Goal: Information Seeking & Learning: Find specific fact

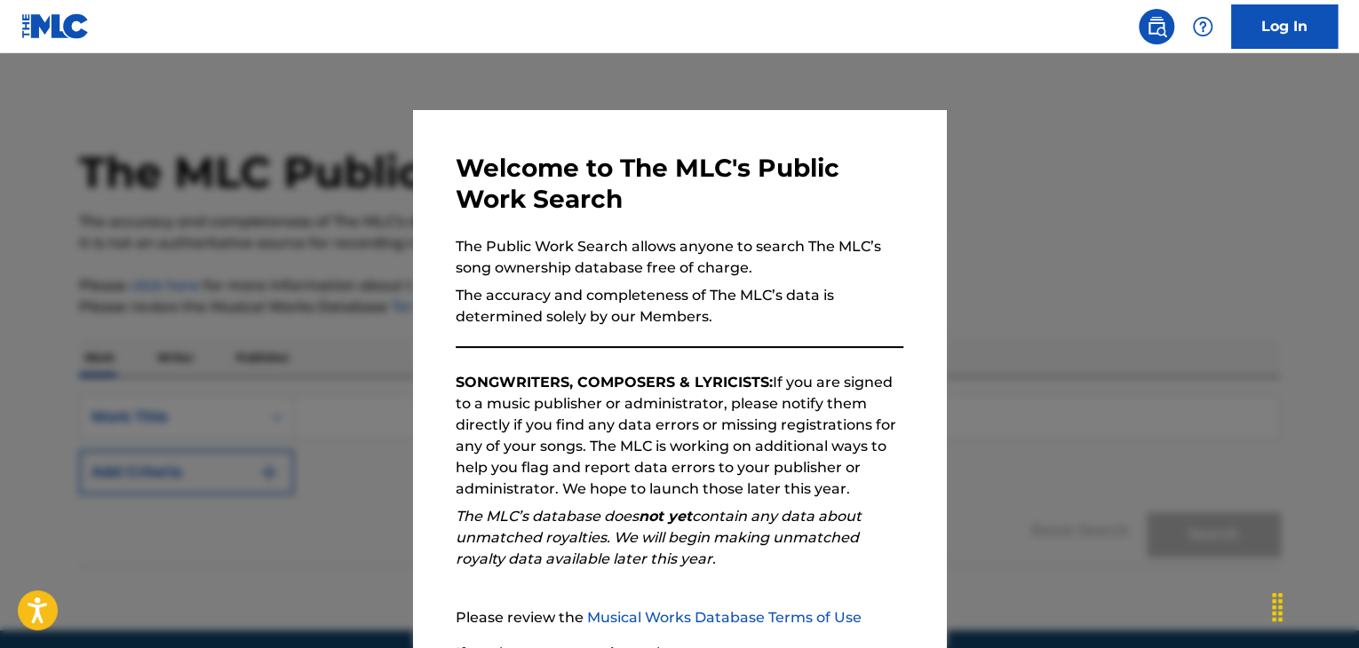
click at [253, 506] on div at bounding box center [679, 377] width 1359 height 648
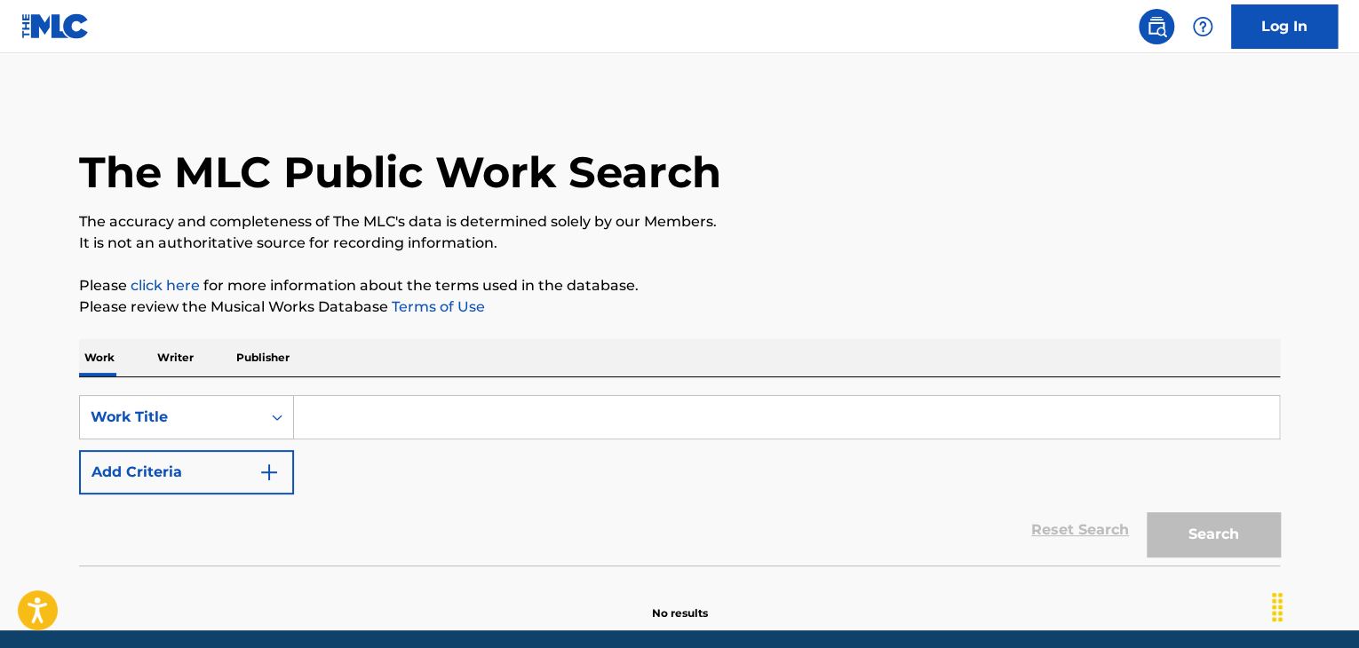
click at [386, 430] on input "Search Form" at bounding box center [786, 417] width 985 height 43
paste input "Dracula!"
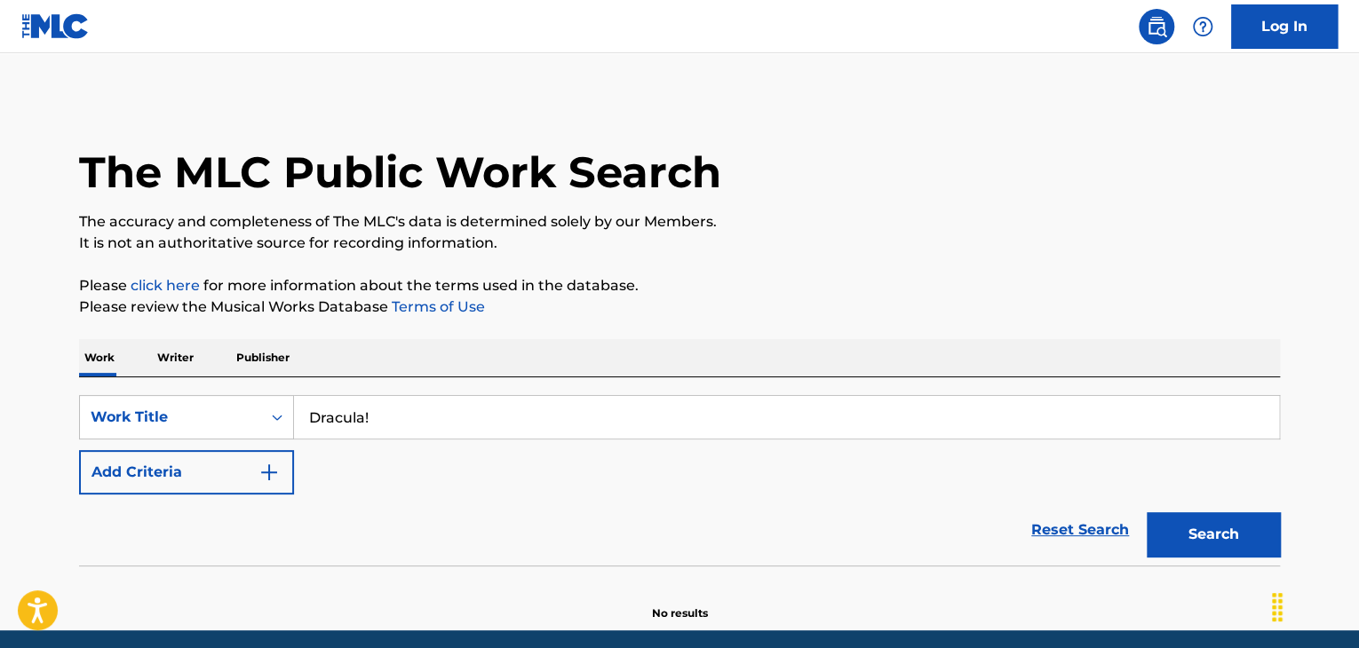
type input "Dracula!"
click at [189, 477] on button "Add Criteria" at bounding box center [186, 472] width 215 height 44
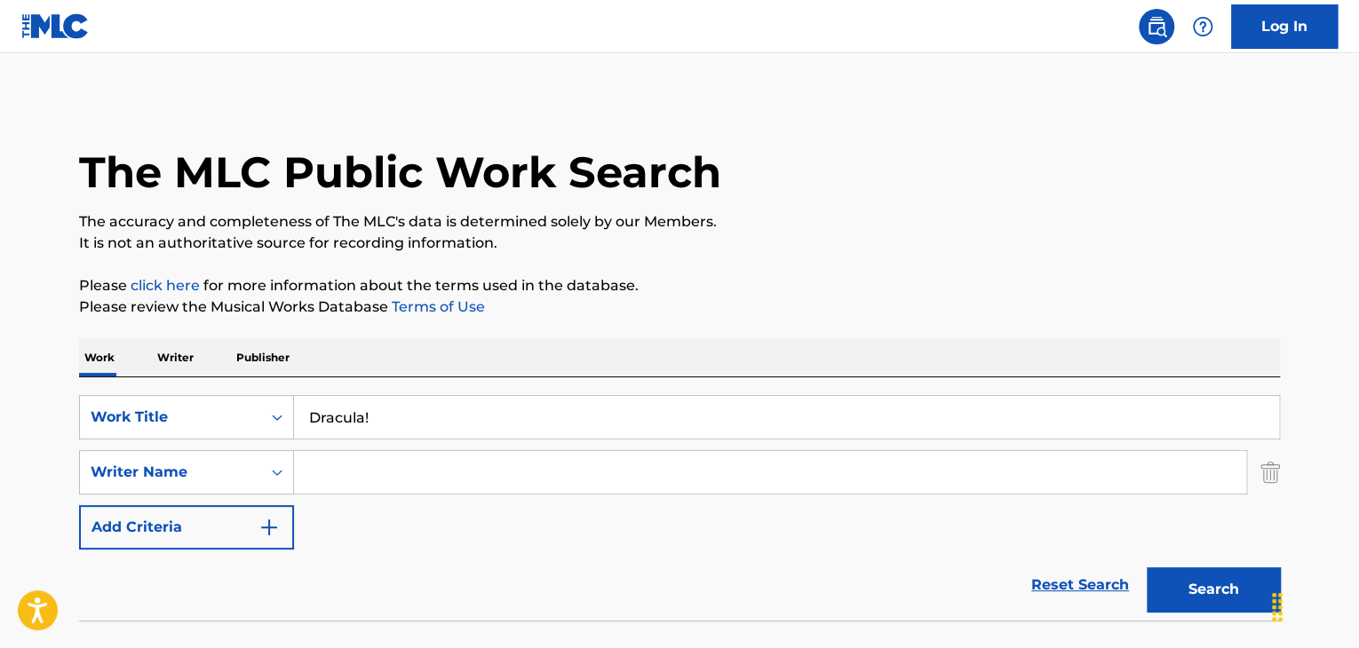
click at [483, 487] on input "Search Form" at bounding box center [770, 472] width 952 height 43
paste input "TRVNSPORTER"
click at [1225, 595] on button "Search" at bounding box center [1212, 589] width 133 height 44
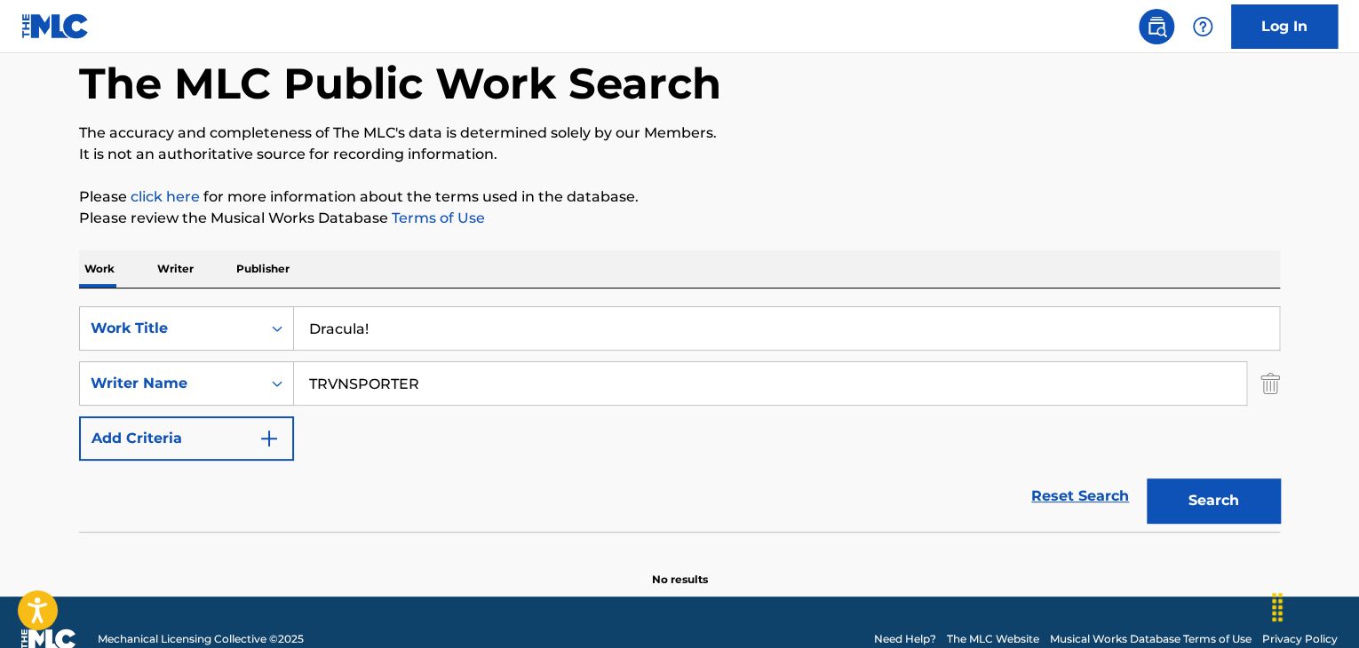
drag, startPoint x: 472, startPoint y: 382, endPoint x: 0, endPoint y: 391, distance: 471.6
click at [0, 391] on main "The MLC Public Work Search The accuracy and completeness of The MLC's data is d…" at bounding box center [679, 280] width 1359 height 632
paste input "Volkov [PERSON_NAME]"
click at [1229, 510] on button "Search" at bounding box center [1212, 501] width 133 height 44
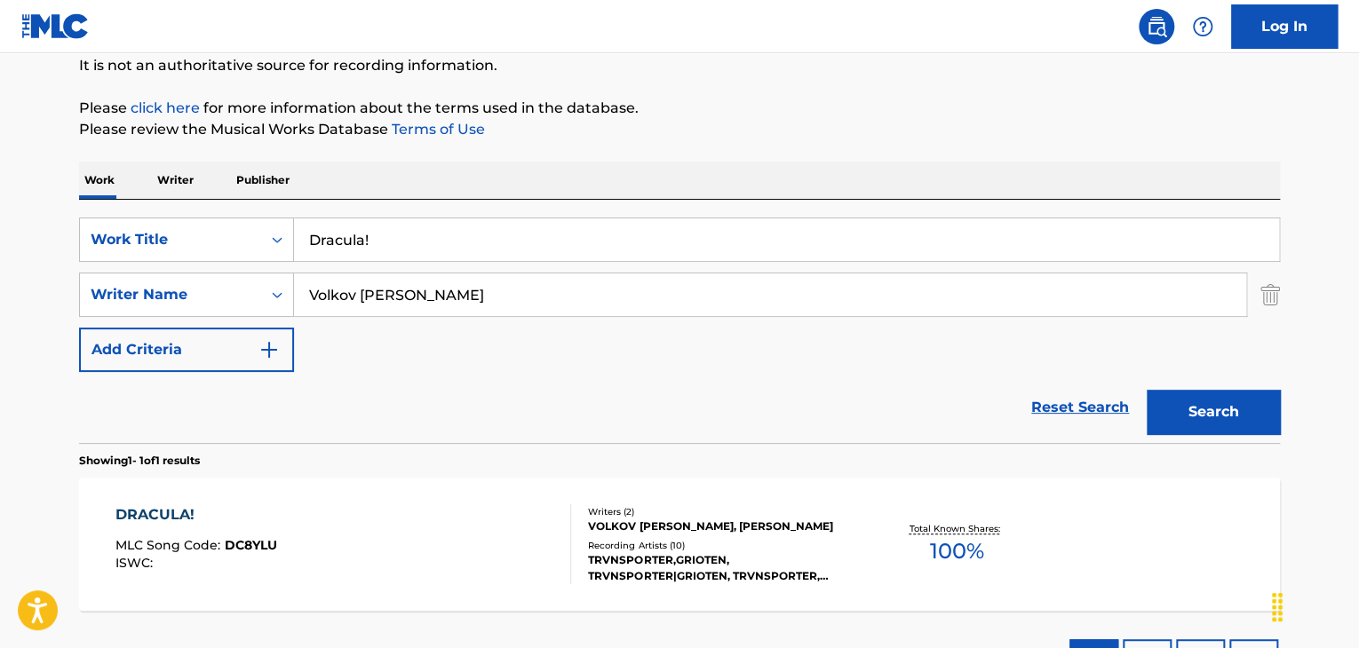
scroll to position [266, 0]
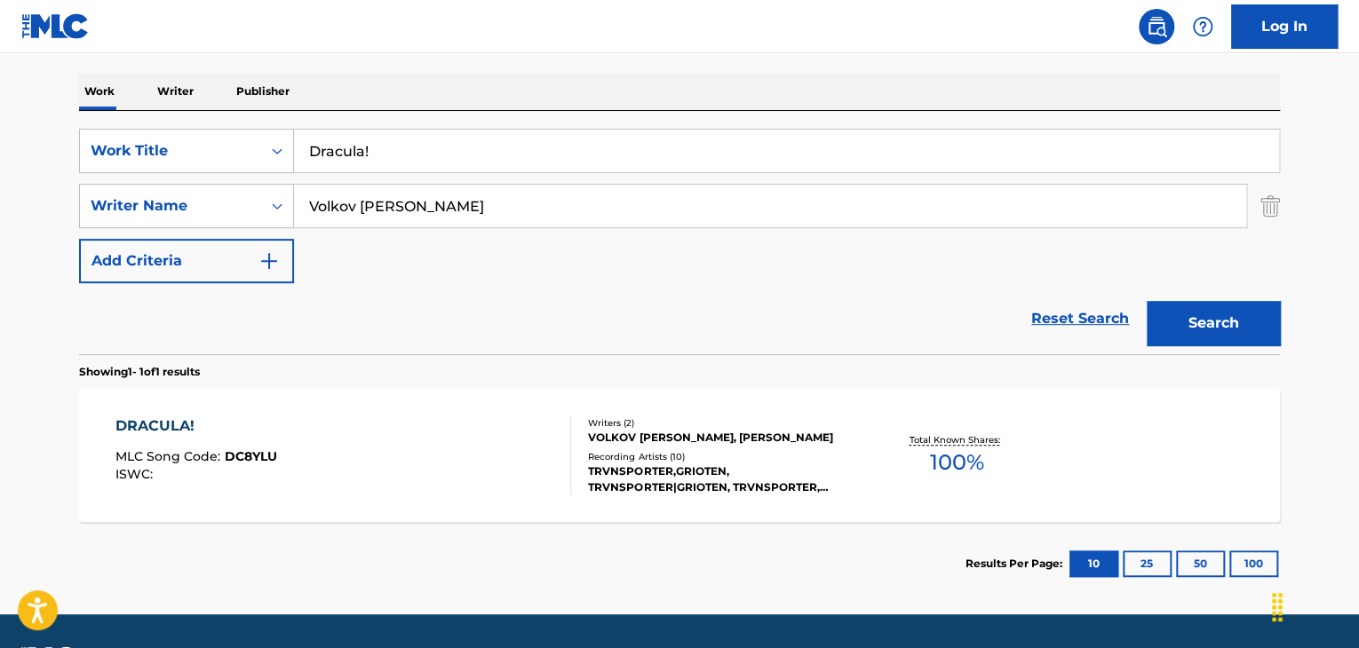
drag, startPoint x: 482, startPoint y: 207, endPoint x: 0, endPoint y: 194, distance: 482.4
click at [0, 194] on main "The MLC Public Work Search The accuracy and completeness of The MLC's data is d…" at bounding box center [679, 201] width 1359 height 828
paste input "[PERSON_NAME]"
type input "[PERSON_NAME]"
click at [1226, 316] on button "Search" at bounding box center [1212, 323] width 133 height 44
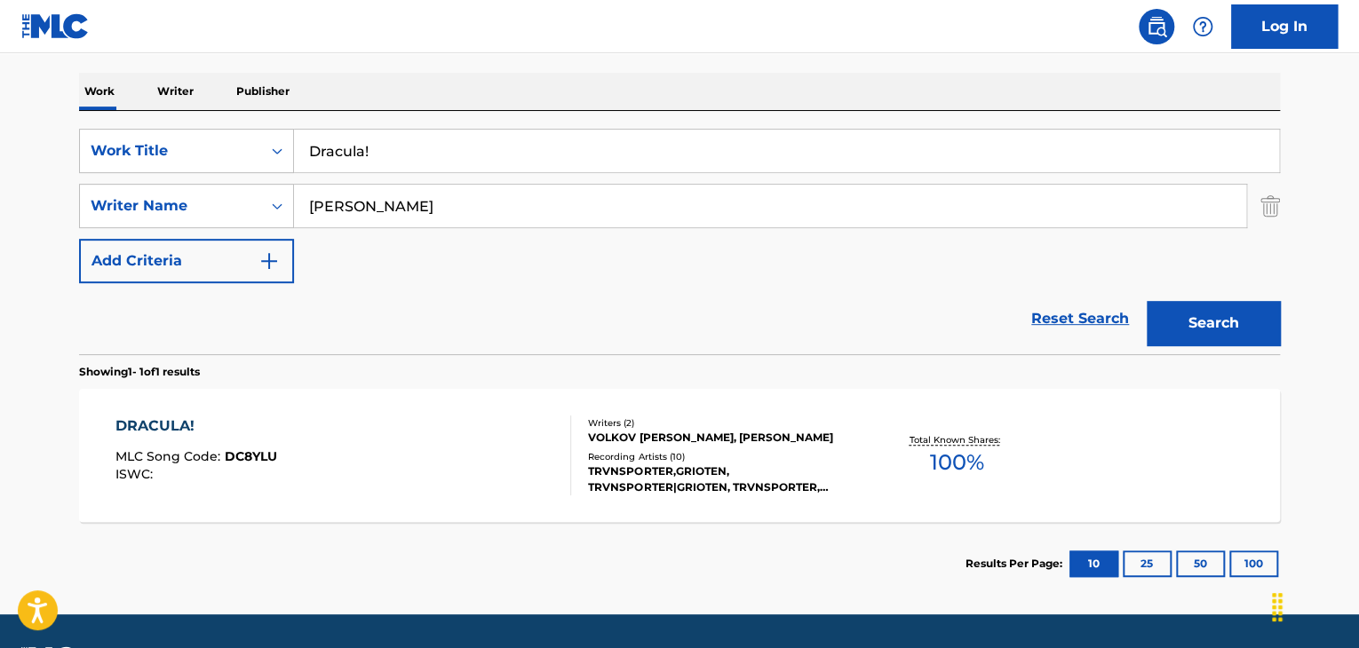
drag, startPoint x: 497, startPoint y: 149, endPoint x: 71, endPoint y: 145, distance: 426.3
click at [71, 145] on div "The MLC Public Work Search The accuracy and completeness of The MLC's data is d…" at bounding box center [679, 218] width 1243 height 774
paste input "Top Dawgz"
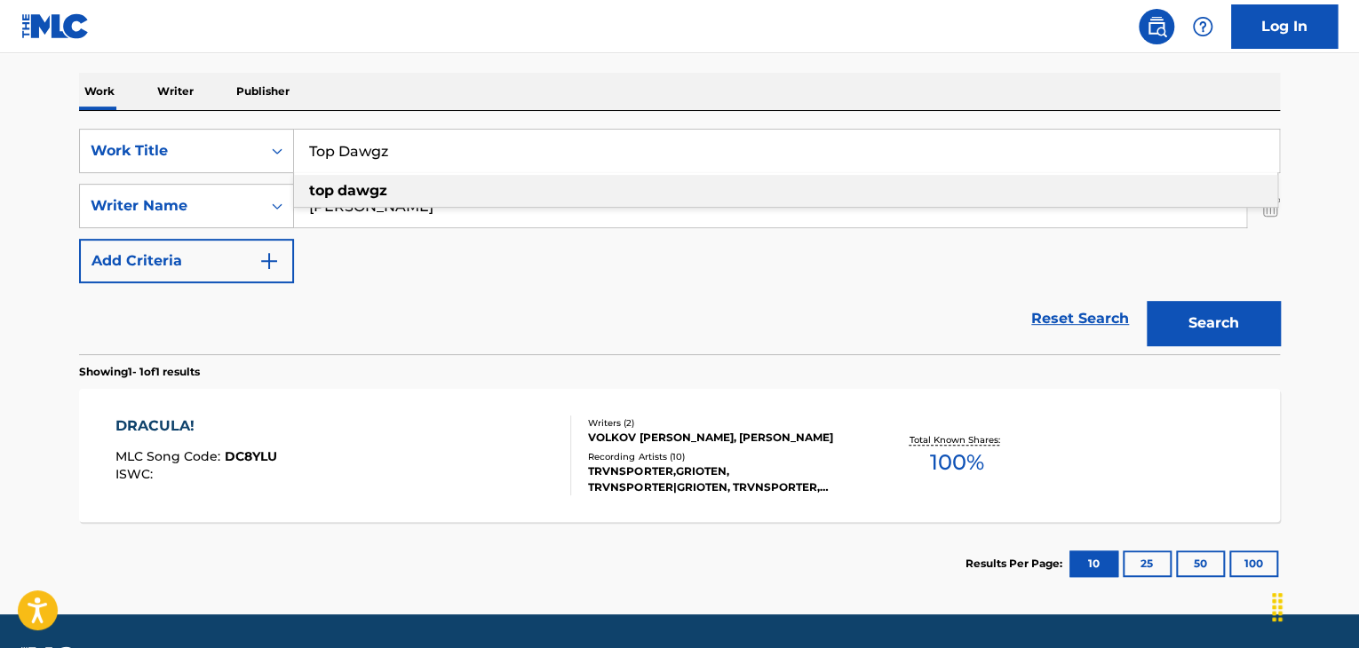
type input "Top Dawgz"
click at [629, 328] on div "Reset Search Search" at bounding box center [679, 318] width 1201 height 71
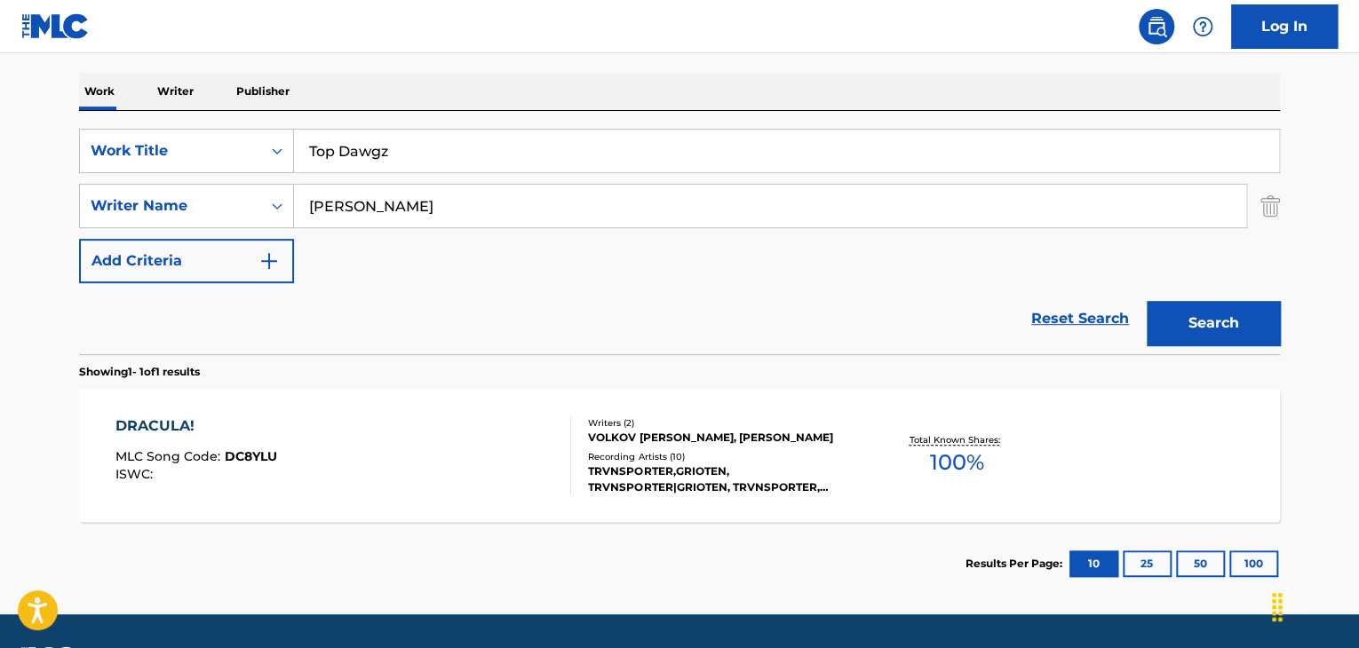
drag, startPoint x: 444, startPoint y: 218, endPoint x: 0, endPoint y: 171, distance: 446.4
click at [0, 171] on main "The MLC Public Work Search The accuracy and completeness of The MLC's data is d…" at bounding box center [679, 201] width 1359 height 828
paste input "Retro"
type input "Retro"
click at [1222, 323] on button "Search" at bounding box center [1212, 323] width 133 height 44
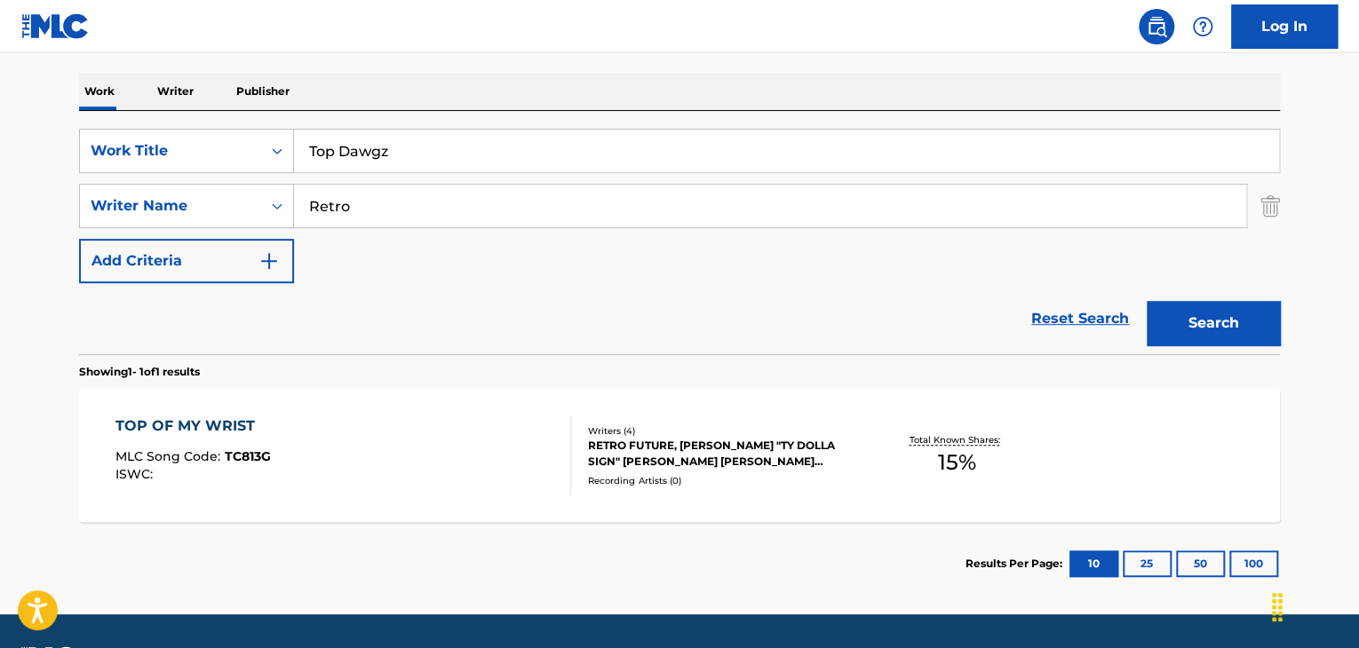
click at [754, 458] on div "RETRO FUTURE, [PERSON_NAME] "TY DOLLA SIGN" [PERSON_NAME] [PERSON_NAME] [PERSON…" at bounding box center [722, 454] width 268 height 32
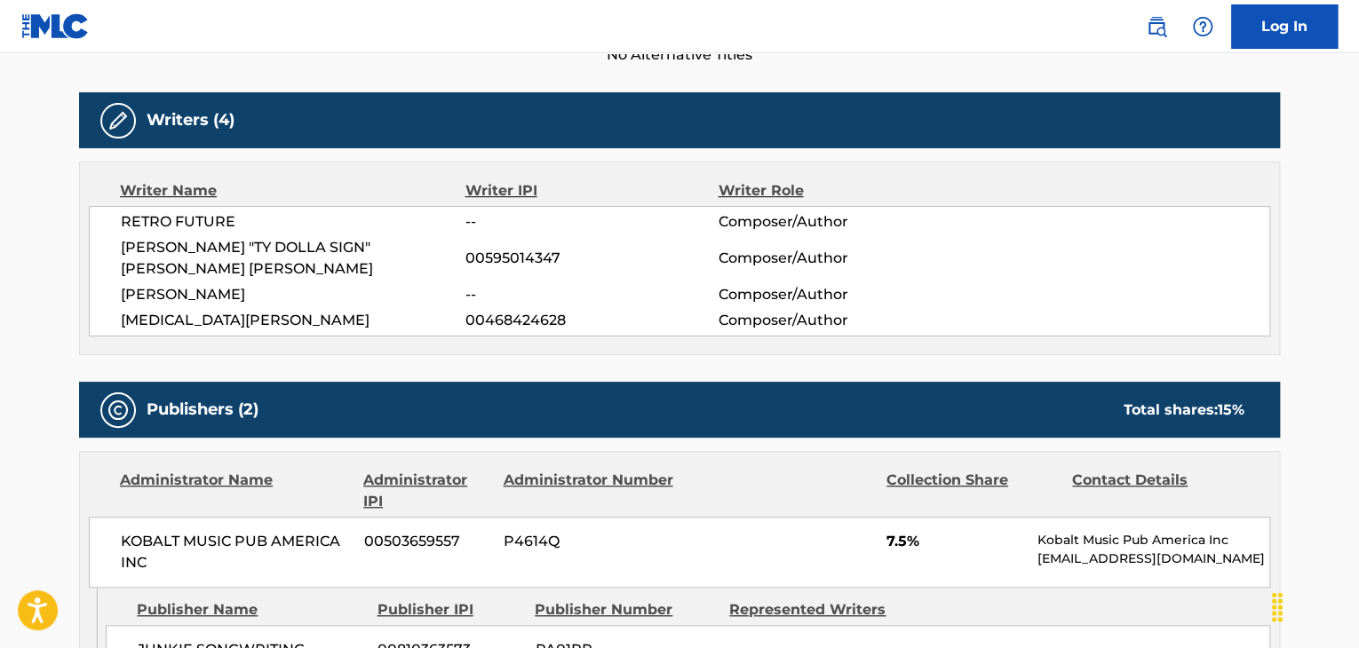
scroll to position [444, 0]
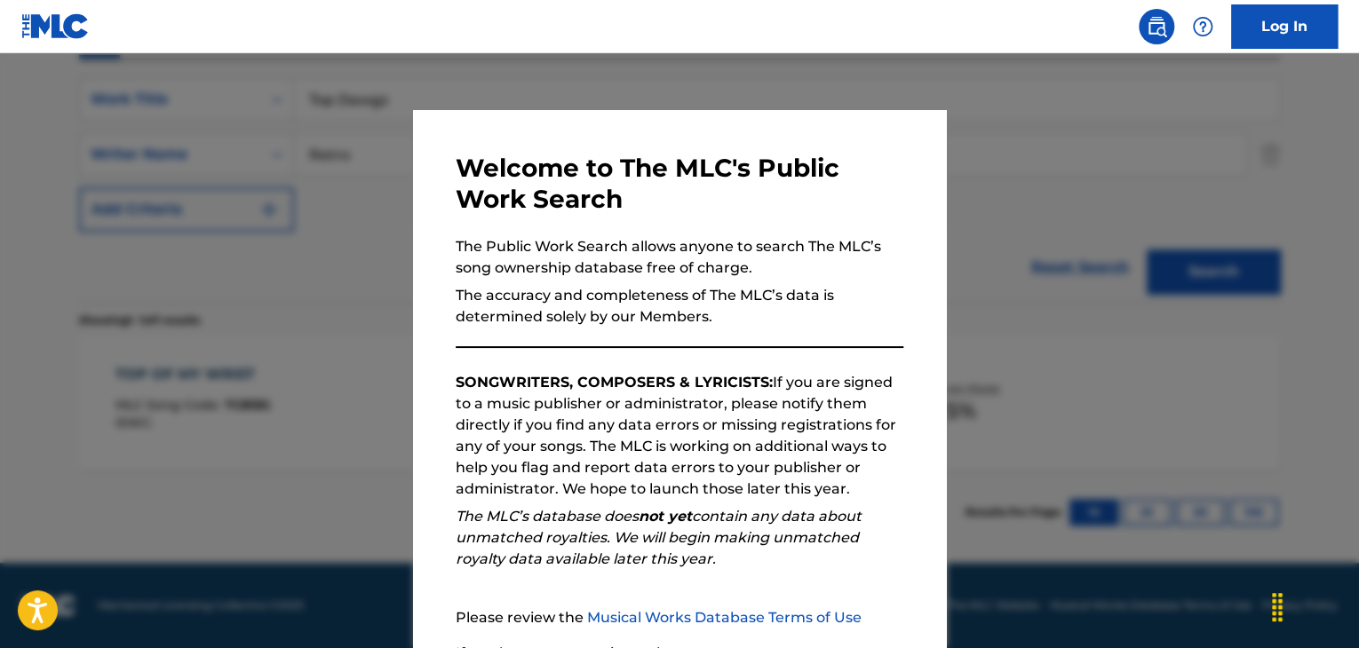
scroll to position [318, 0]
click at [267, 485] on div at bounding box center [679, 377] width 1359 height 648
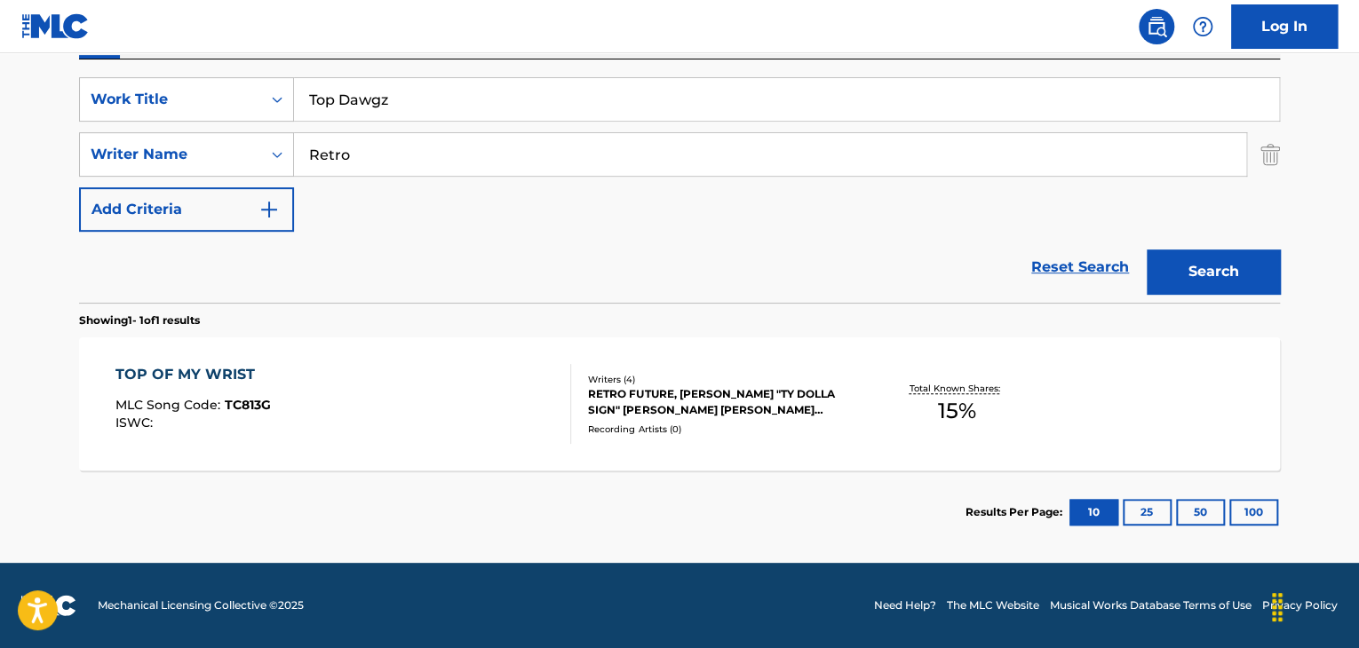
drag, startPoint x: 432, startPoint y: 159, endPoint x: 0, endPoint y: 159, distance: 431.6
click at [0, 159] on main "The MLC Public Work Search The accuracy and completeness of The MLC's data is d…" at bounding box center [679, 149] width 1359 height 828
paste input "[PERSON_NAME]"
type input "[PERSON_NAME]"
click at [1216, 274] on button "Search" at bounding box center [1212, 272] width 133 height 44
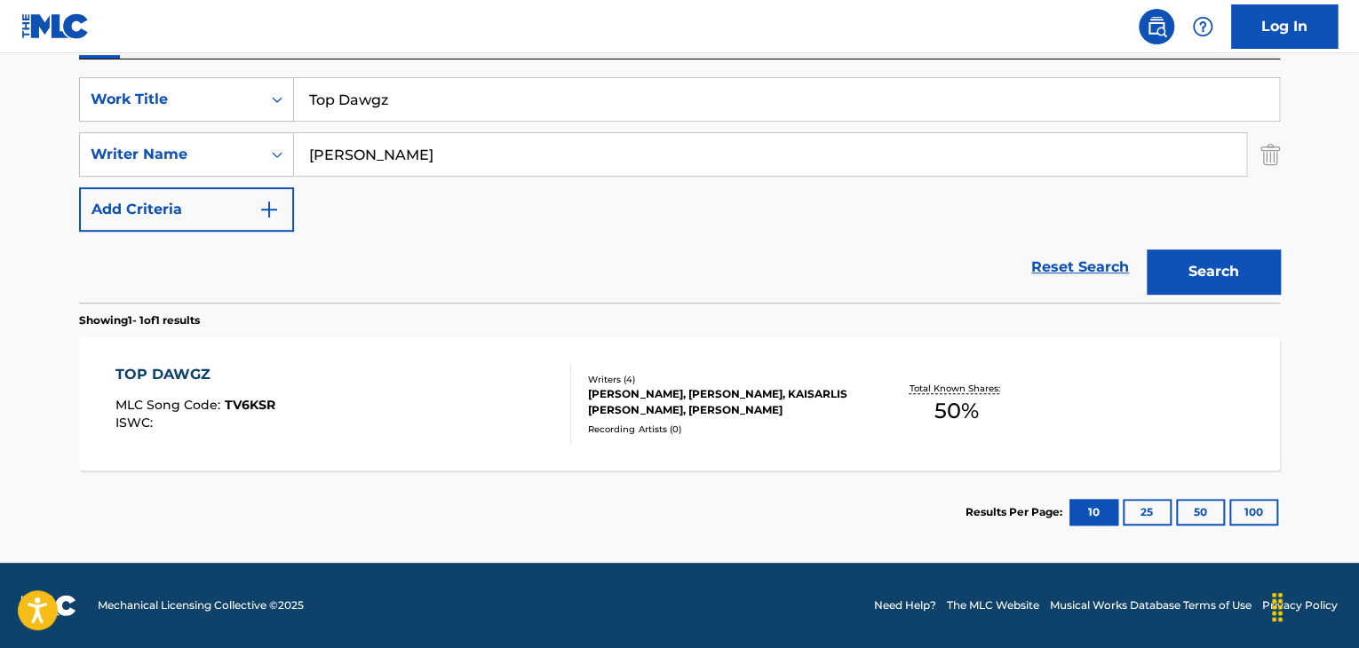
click at [727, 405] on div "[PERSON_NAME], [PERSON_NAME], KAISARLIS [PERSON_NAME], [PERSON_NAME]" at bounding box center [722, 402] width 268 height 32
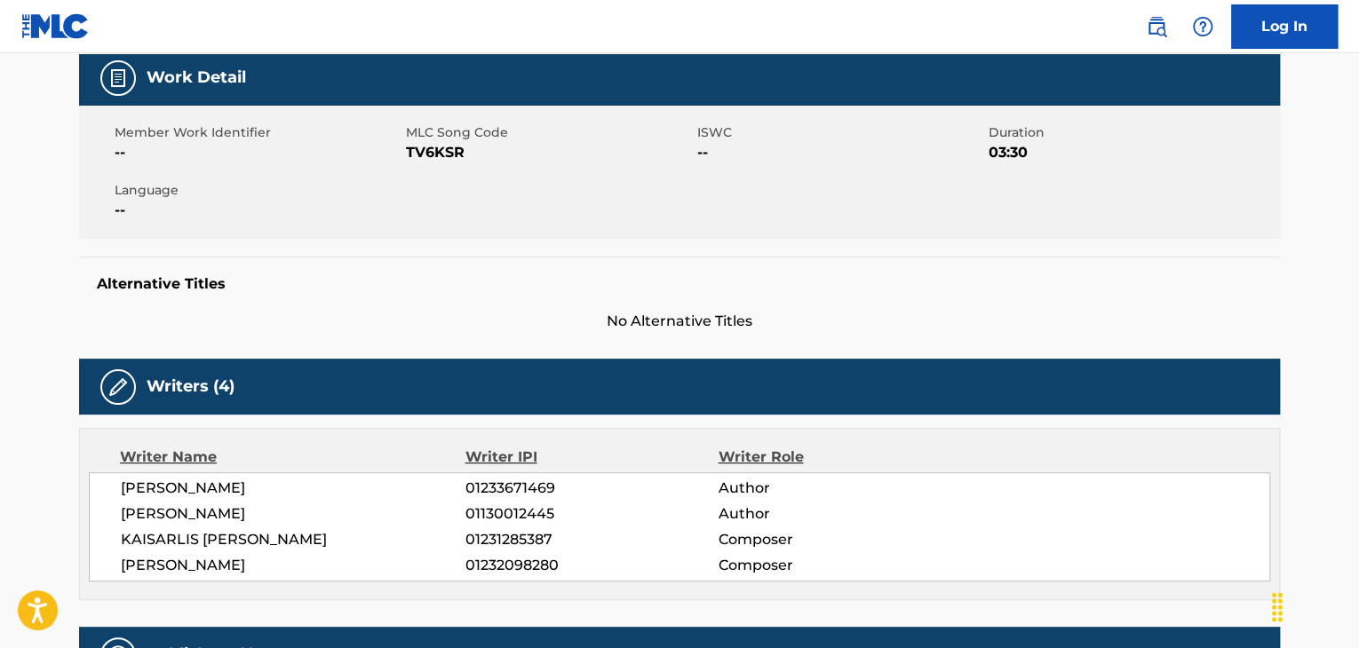
scroll to position [533, 0]
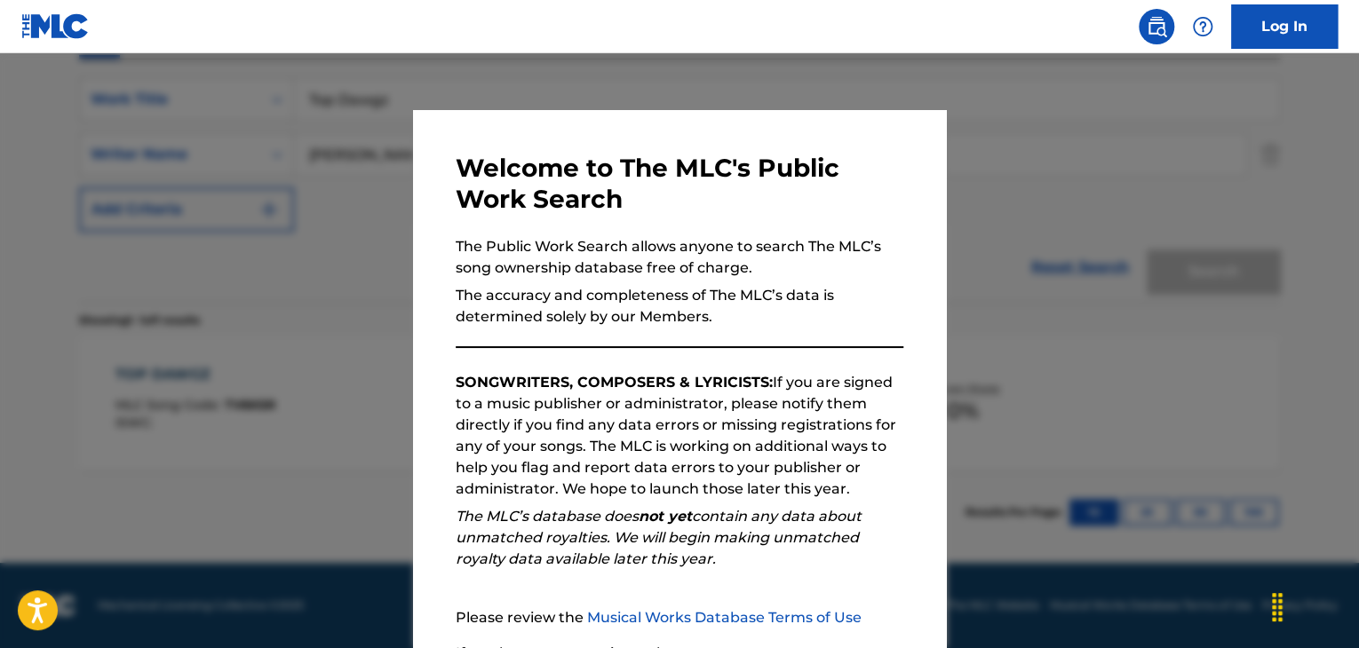
scroll to position [318, 0]
click at [1083, 411] on div at bounding box center [679, 377] width 1359 height 648
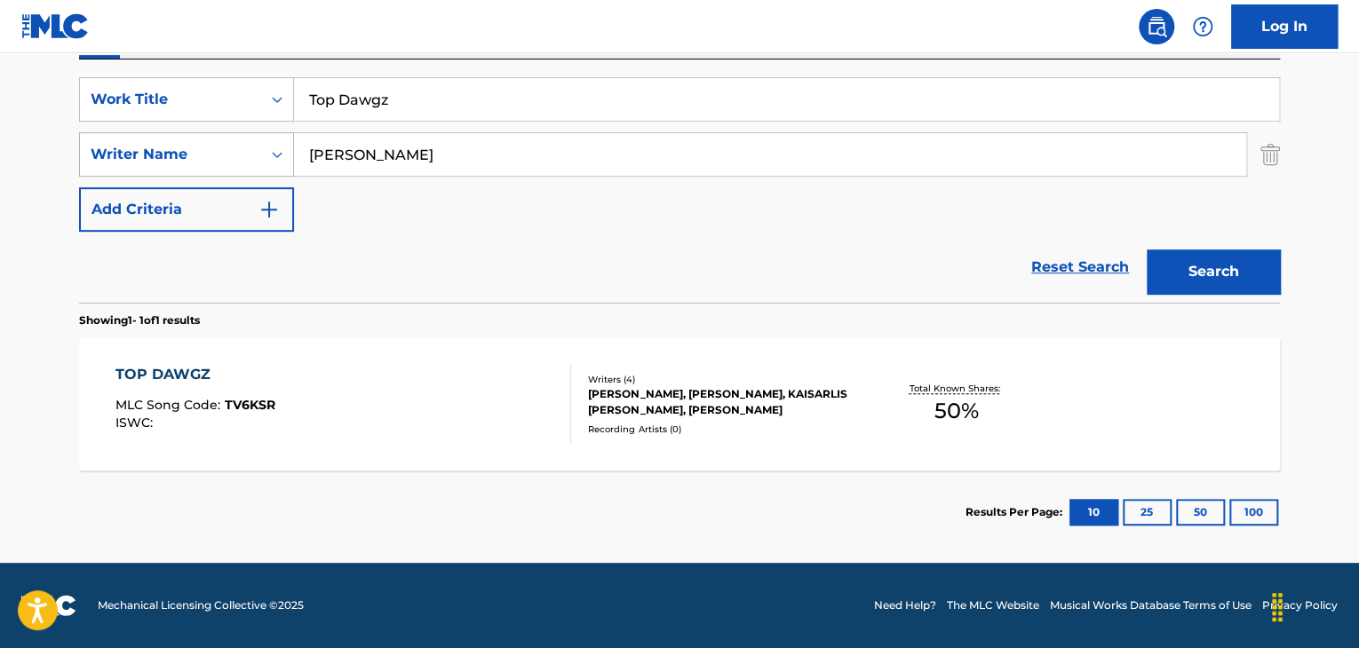
drag, startPoint x: 495, startPoint y: 144, endPoint x: 115, endPoint y: 144, distance: 379.2
click at [115, 144] on div "SearchWithCriteria3054091a-c126-4b92-be20-15104be61ee6 Writer Name [PERSON_NAME]" at bounding box center [679, 154] width 1201 height 44
paste input "[DEMOGRAPHIC_DATA] [PERSON_NAME]"
click at [1182, 258] on button "Search" at bounding box center [1212, 272] width 133 height 44
drag, startPoint x: 556, startPoint y: 150, endPoint x: 0, endPoint y: 67, distance: 562.0
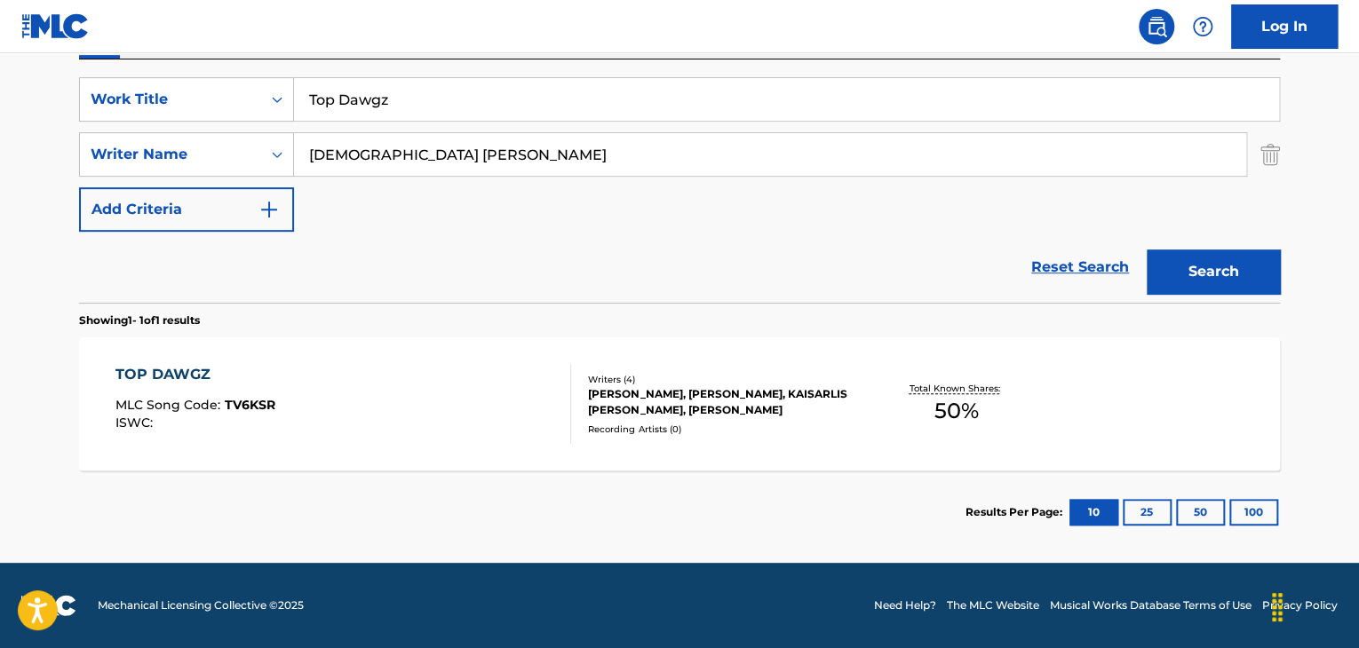
click at [0, 67] on main "The MLC Public Work Search The accuracy and completeness of The MLC's data is d…" at bounding box center [679, 149] width 1359 height 828
paste input "[PERSON_NAME]"
type input "[PERSON_NAME]"
click at [1228, 290] on button "Search" at bounding box center [1212, 272] width 133 height 44
